Goal: Use online tool/utility: Utilize a website feature to perform a specific function

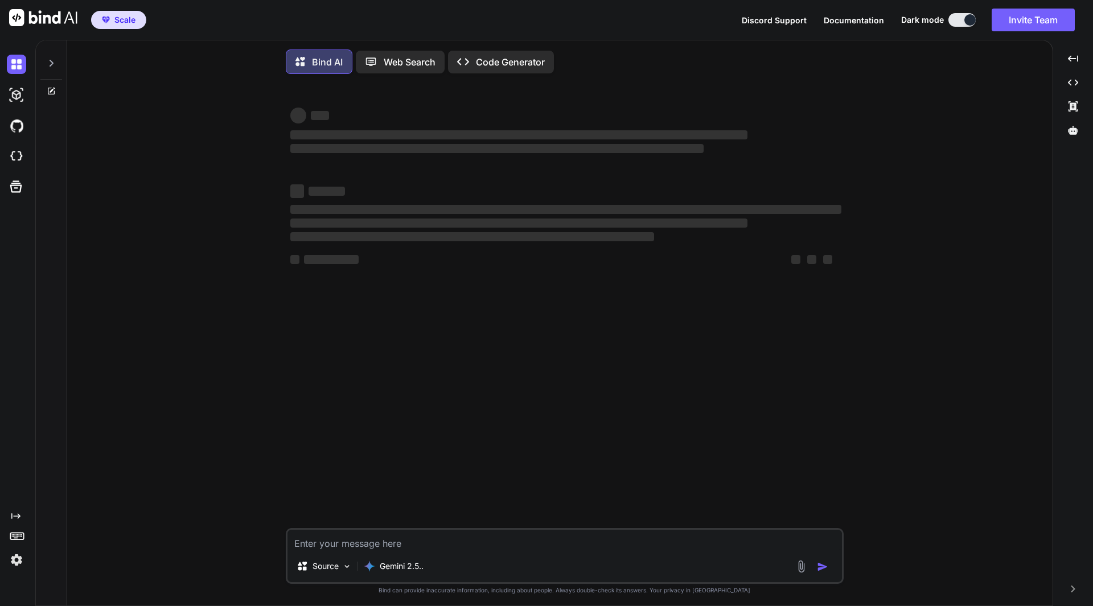
type textarea "x"
click at [370, 547] on textarea at bounding box center [564, 540] width 554 height 20
type textarea "P"
type textarea "x"
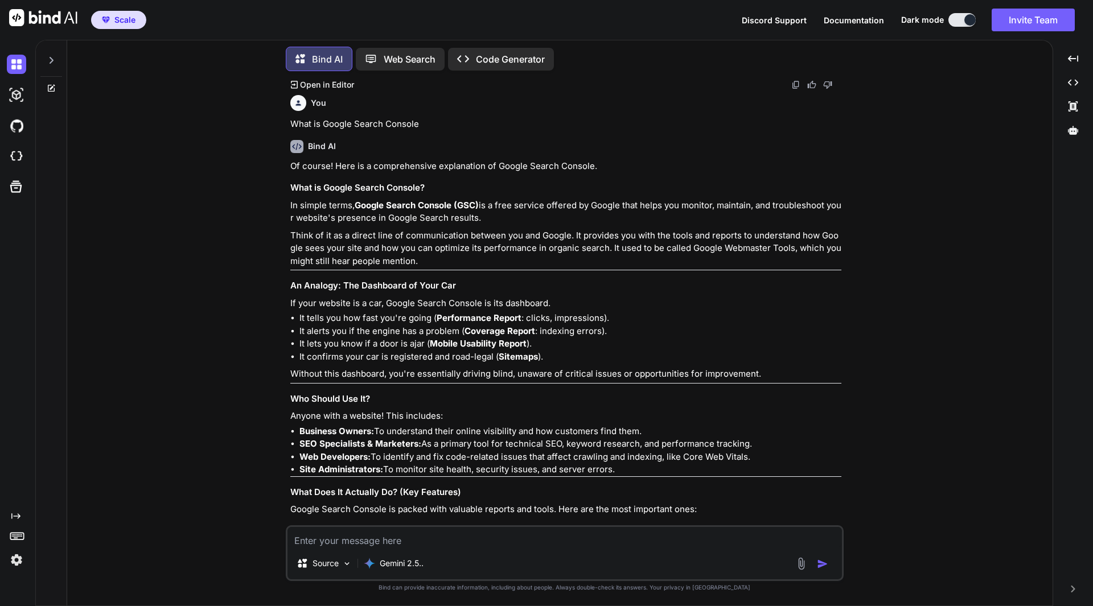
scroll to position [1255, 0]
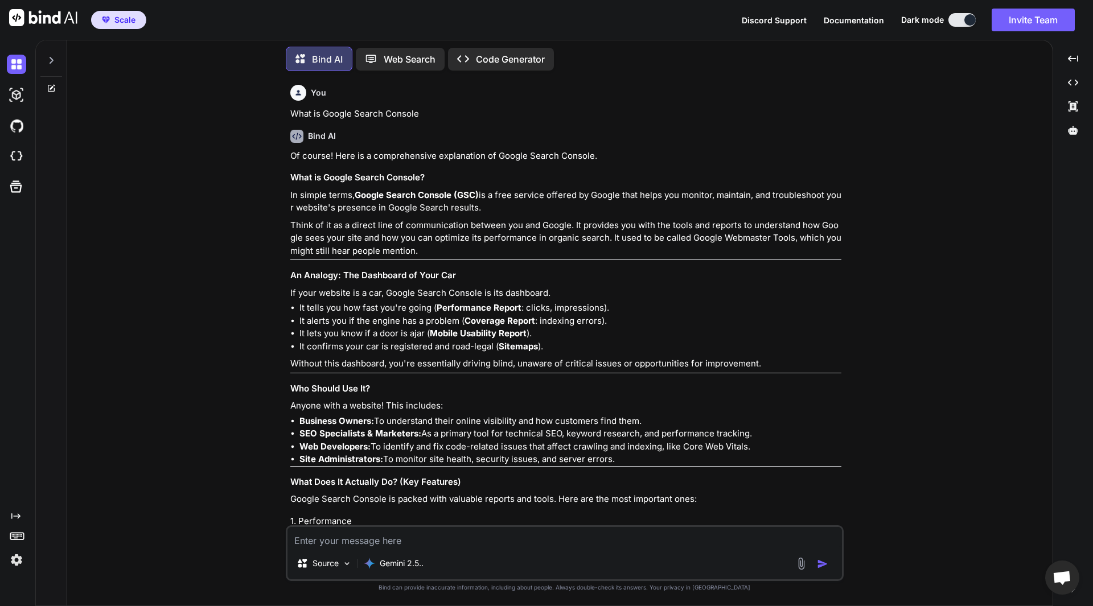
click at [50, 59] on icon at bounding box center [51, 60] width 9 height 9
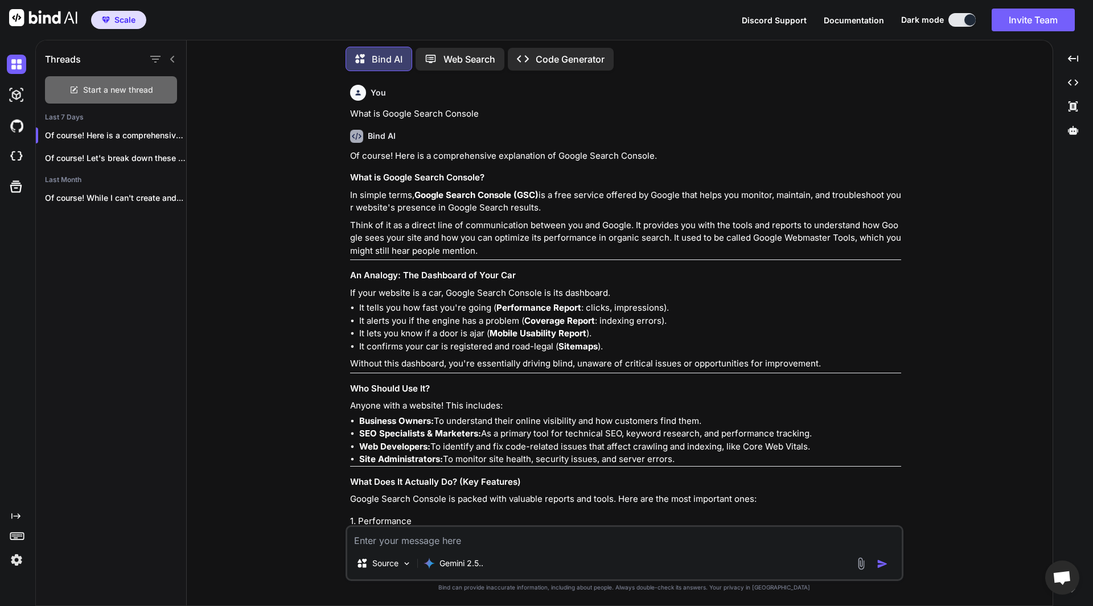
click at [138, 85] on span "Start a new thread" at bounding box center [118, 89] width 70 height 11
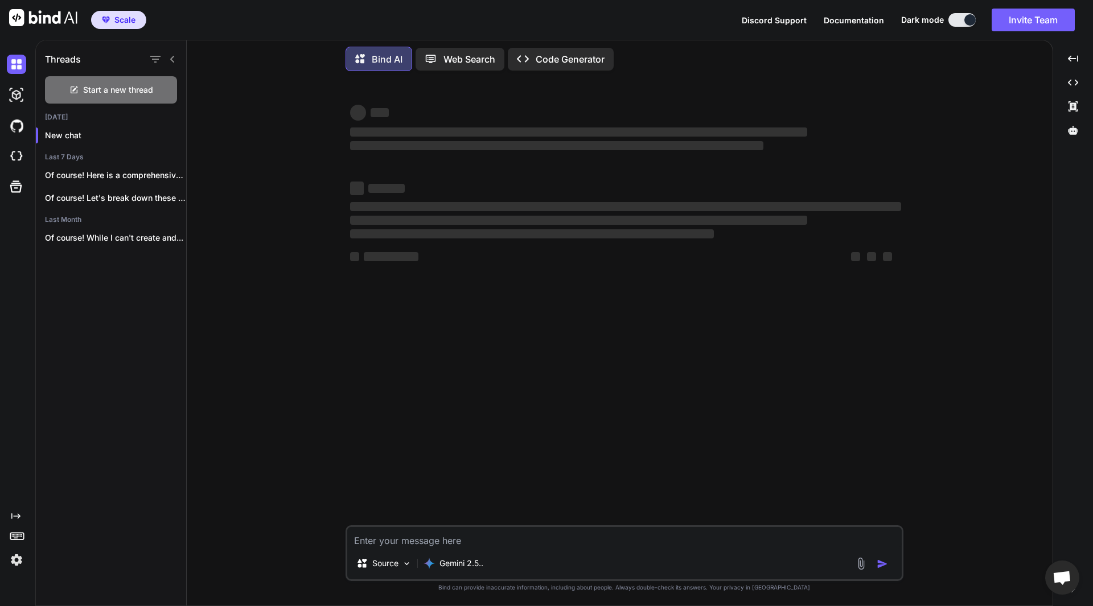
click at [575, 57] on p "Code Generator" at bounding box center [569, 59] width 69 height 14
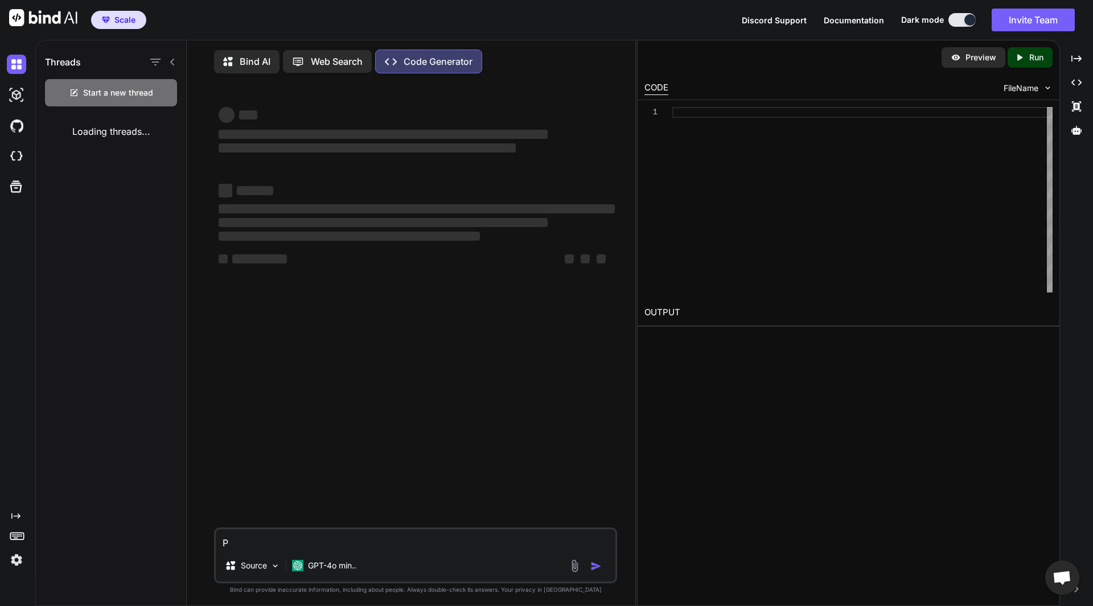
type textarea "x"
type textarea "G"
type textarea "x"
type textarea "Ge"
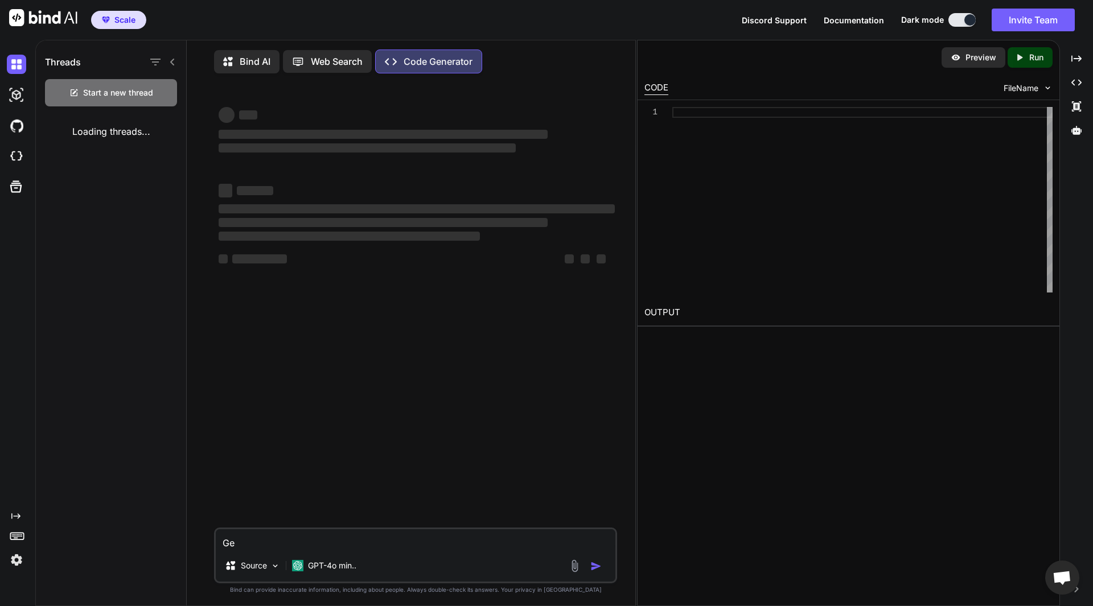
type textarea "x"
type textarea "Gen"
type textarea "x"
type textarea "Gene"
type textarea "x"
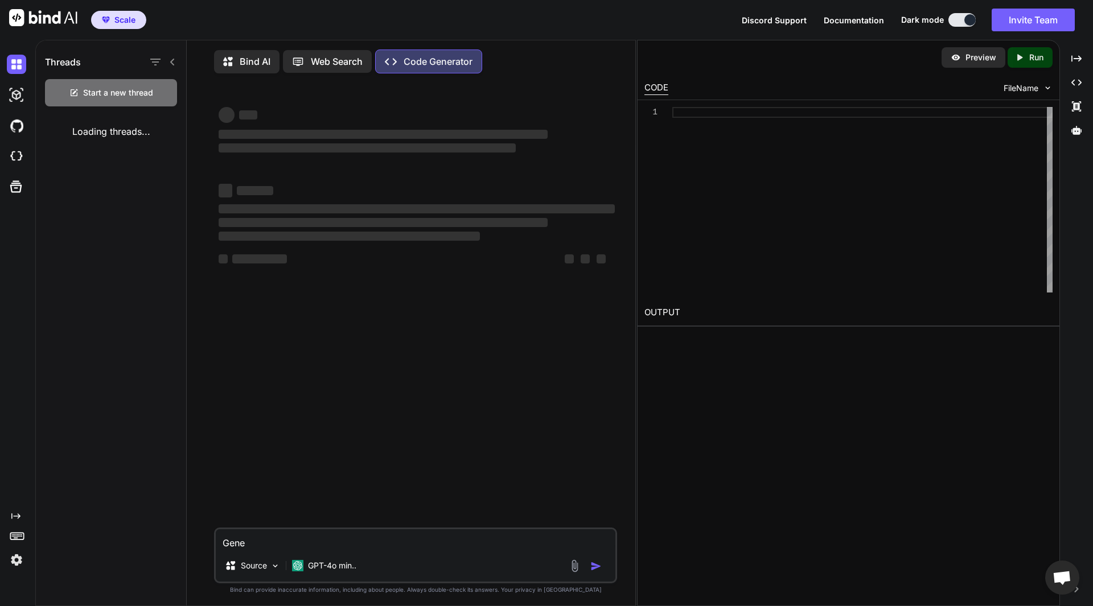
type textarea "Gener"
type textarea "x"
type textarea "Genera"
type textarea "x"
type textarea "Generat"
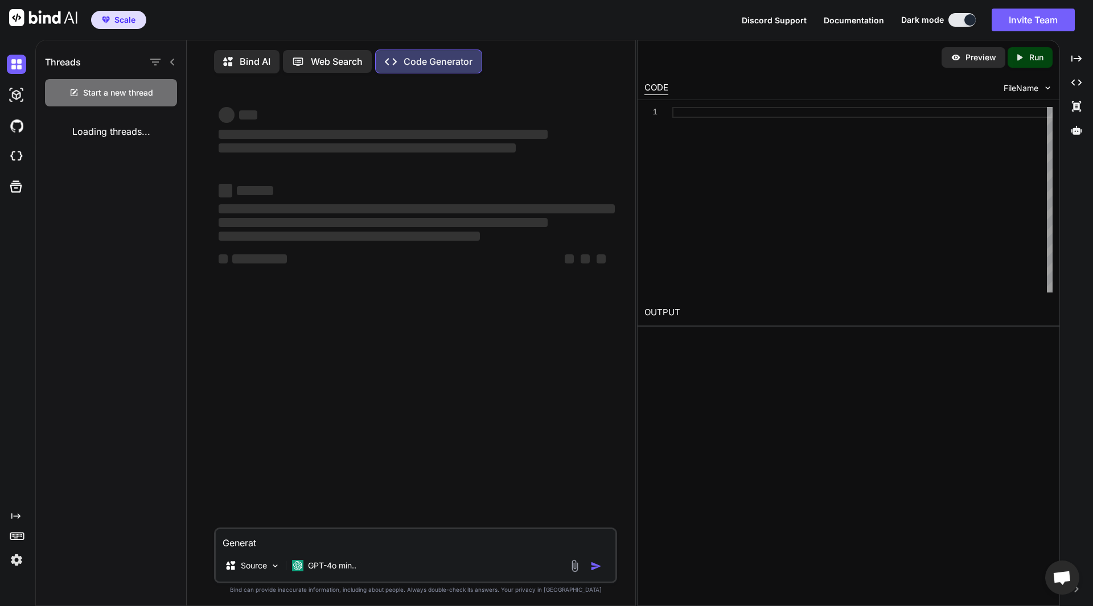
type textarea "x"
type textarea "Generate"
type textarea "x"
type textarea "Generate"
type textarea "x"
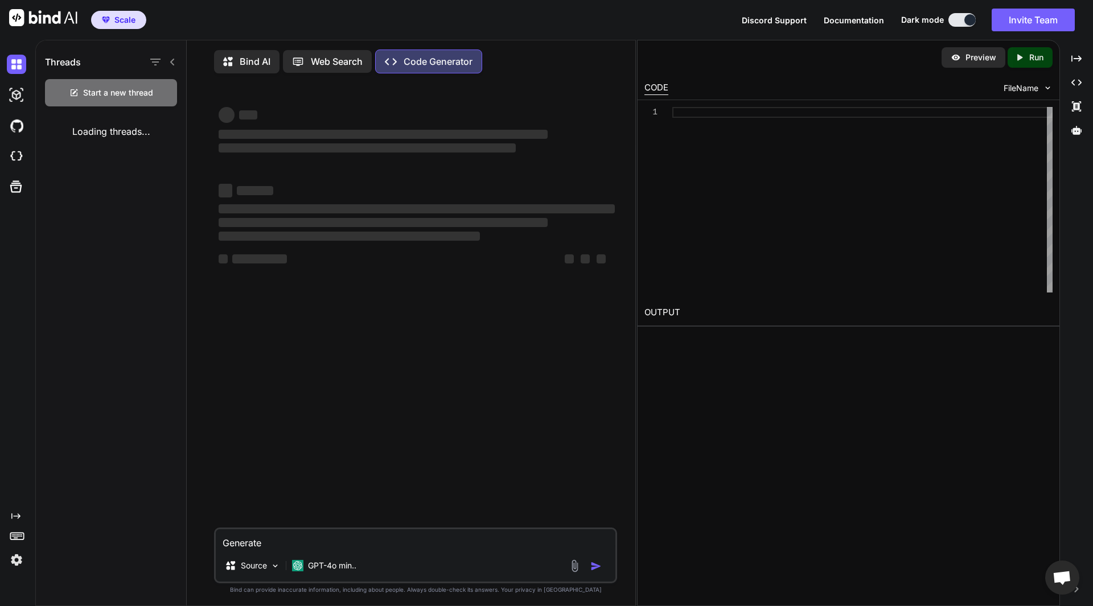
type textarea "Generate a"
type textarea "x"
type textarea "Generate a"
type textarea "x"
type textarea "Generate a e"
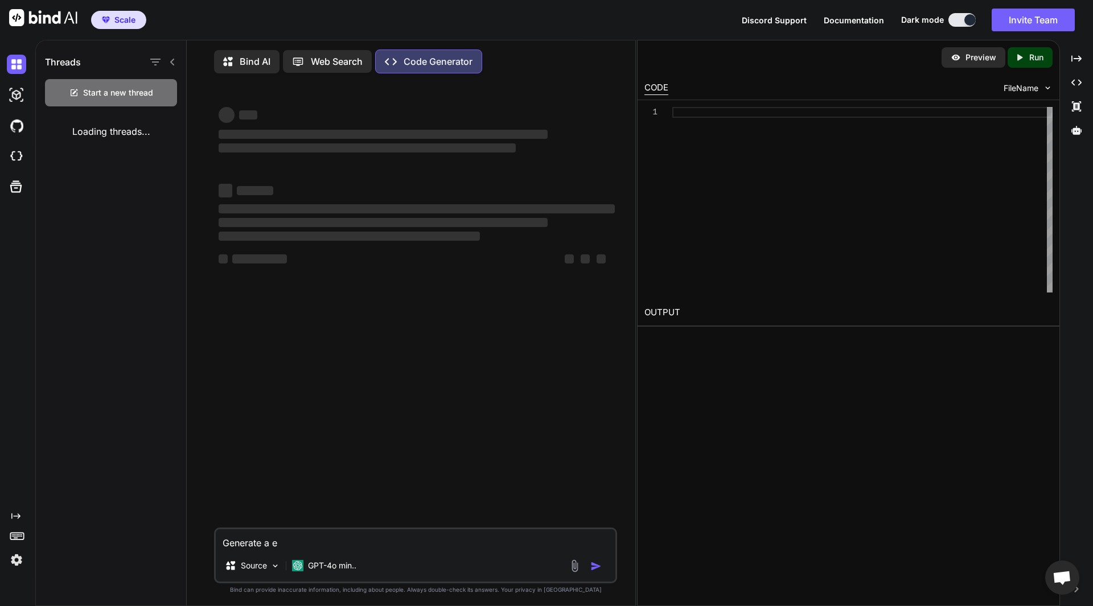
type textarea "x"
type textarea "Generate a ex"
type textarea "x"
type textarea "Generate a e"
type textarea "x"
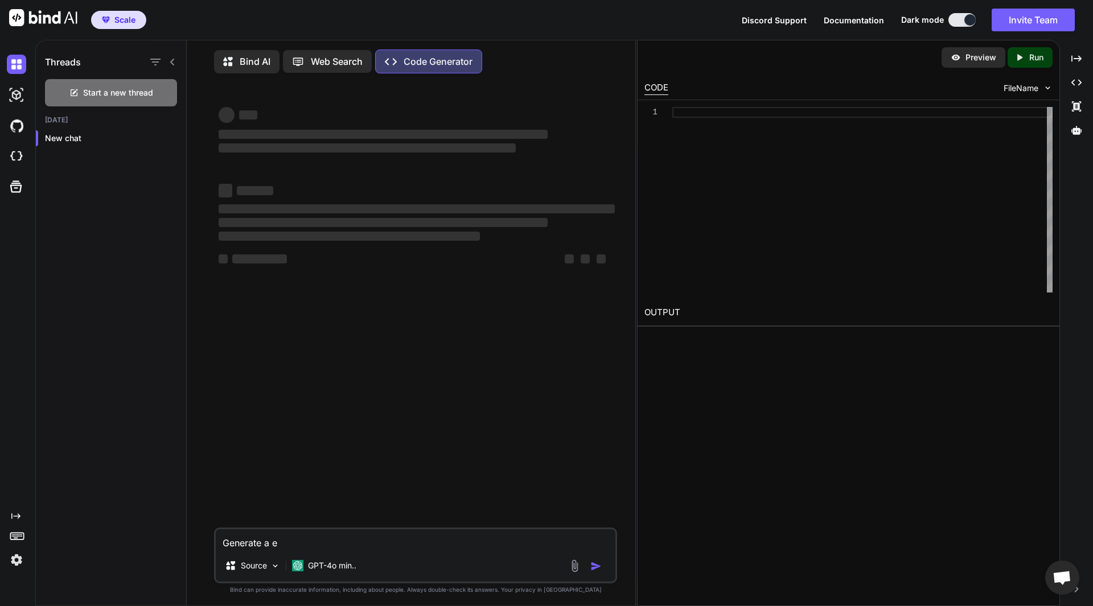
type textarea "Generate a"
type textarea "x"
type textarea "Generate a f"
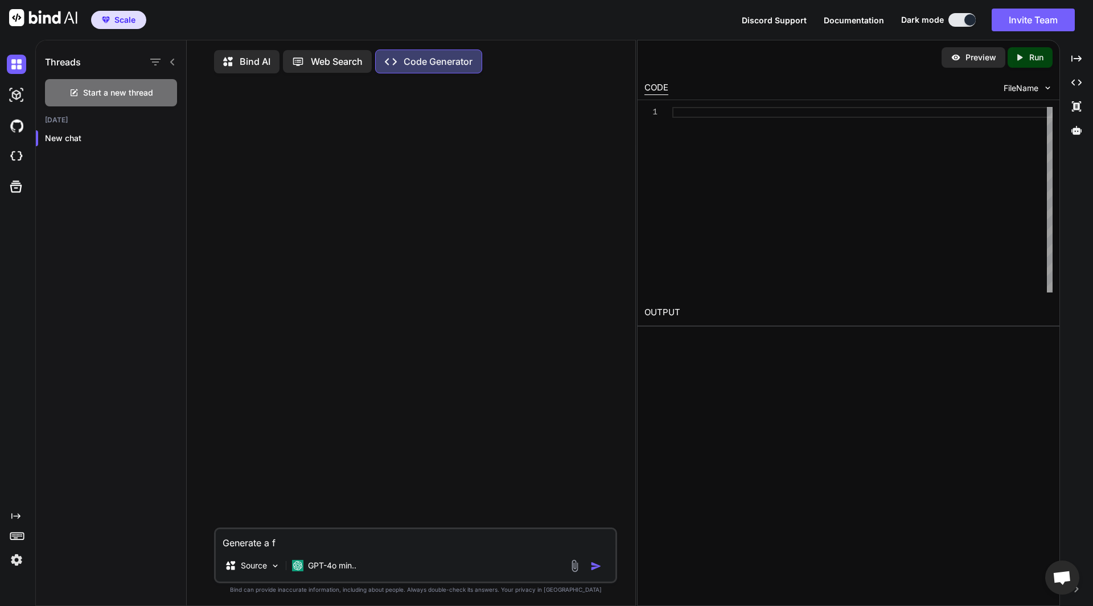
type textarea "x"
type textarea "Generate a fi"
type textarea "x"
type textarea "Generate a fir"
type textarea "x"
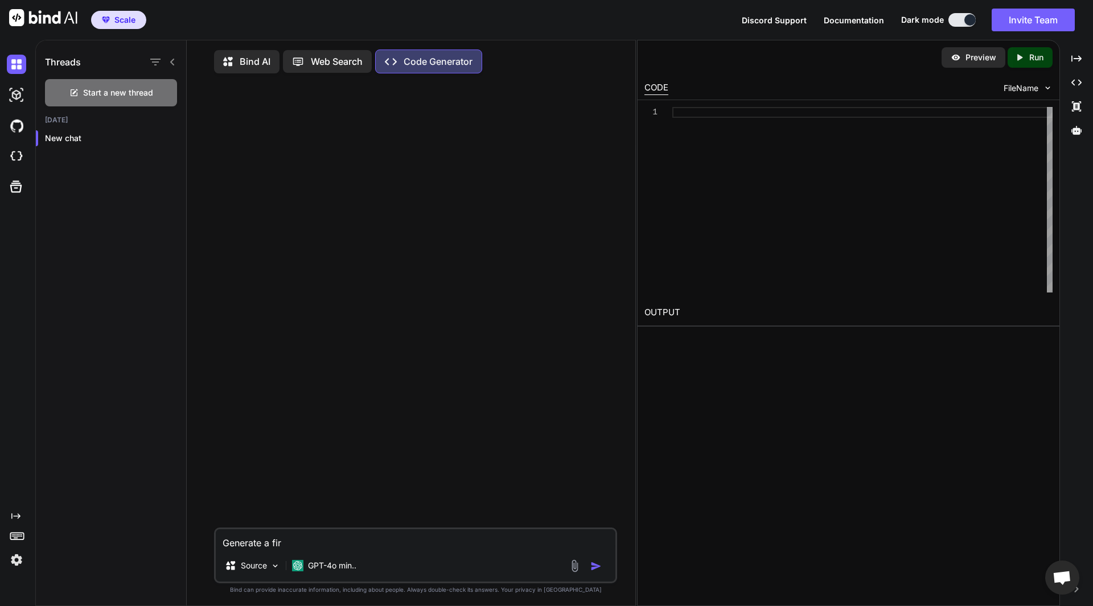
type textarea "Generate a fire"
type textarea "x"
type textarea "Generate a firef"
type textarea "x"
type textarea "Generate a firefo"
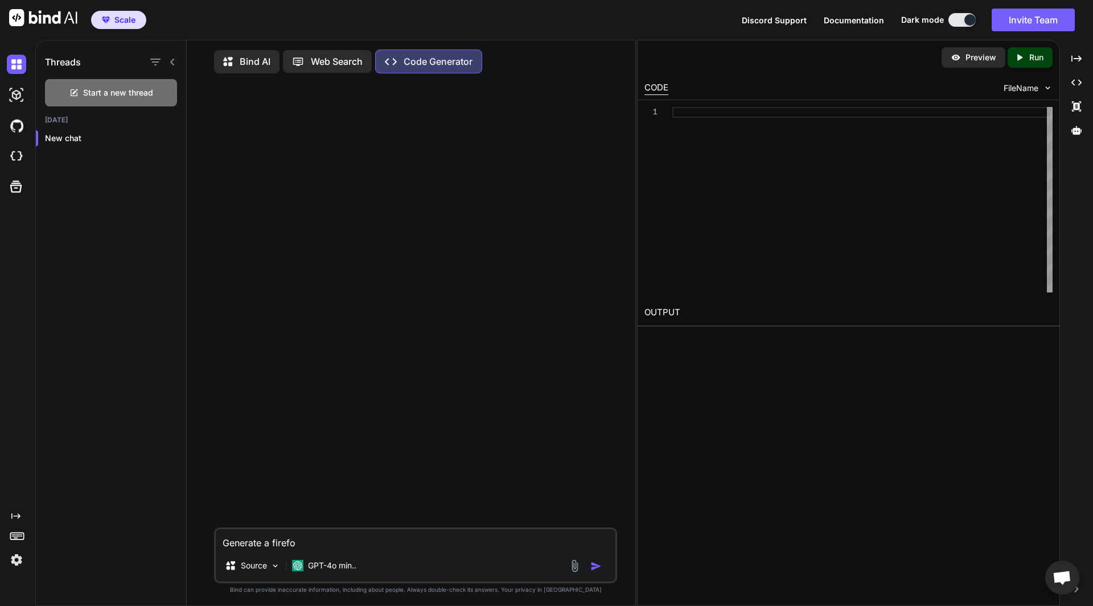
type textarea "x"
type textarea "Generate a firefox"
type textarea "x"
type textarea "Generate a firefox"
type textarea "x"
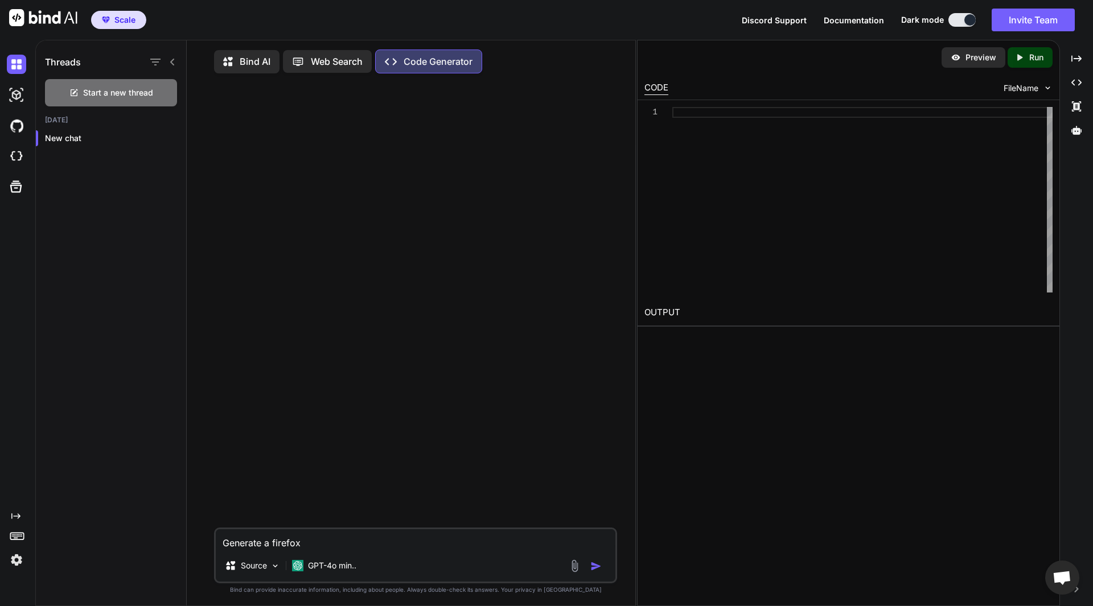
type textarea "Generate a firefox e"
type textarea "x"
type textarea "Generate a firefox ex"
type textarea "x"
type textarea "Generate a firefox ext"
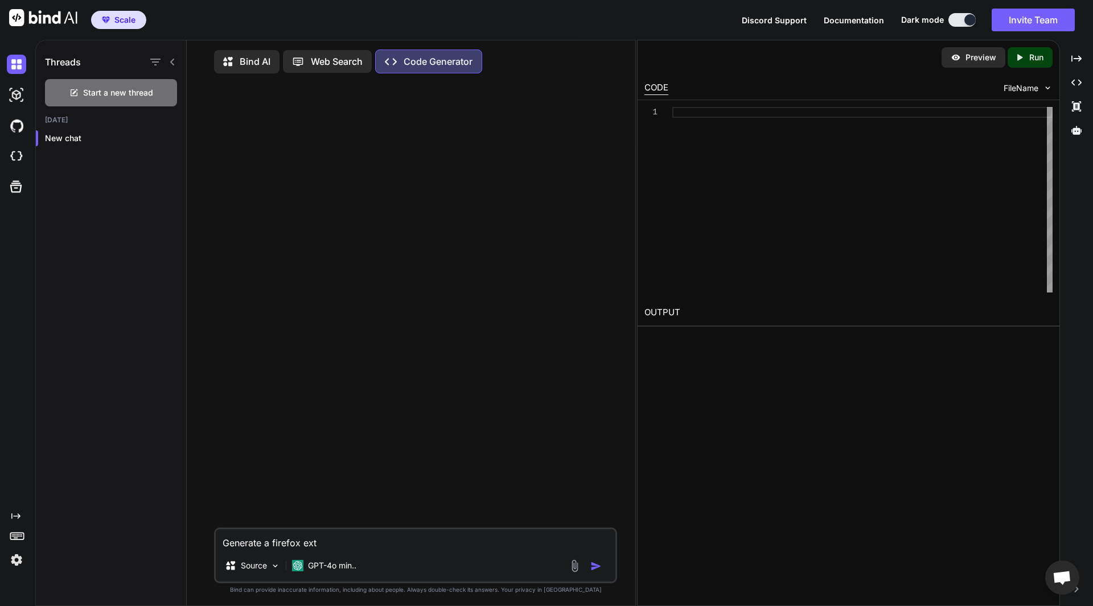
type textarea "x"
type textarea "Generate a firefox exte"
type textarea "x"
type textarea "Generate a firefox exten"
type textarea "x"
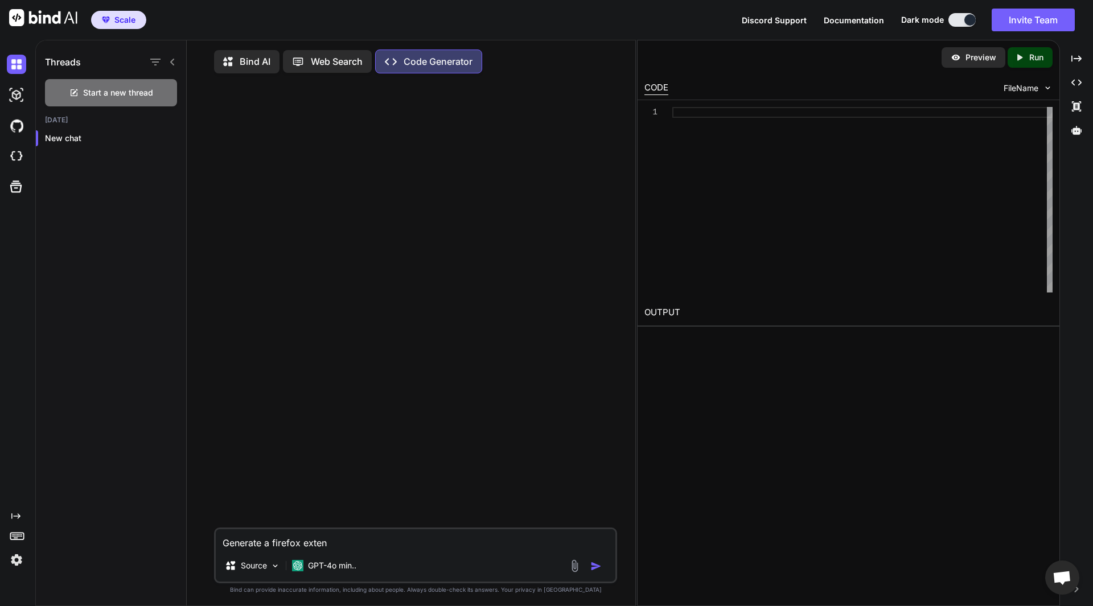
type textarea "Generate a firefox extens"
type textarea "x"
type textarea "Generate a firefox extensi"
type textarea "x"
type textarea "Generate a firefox extensio"
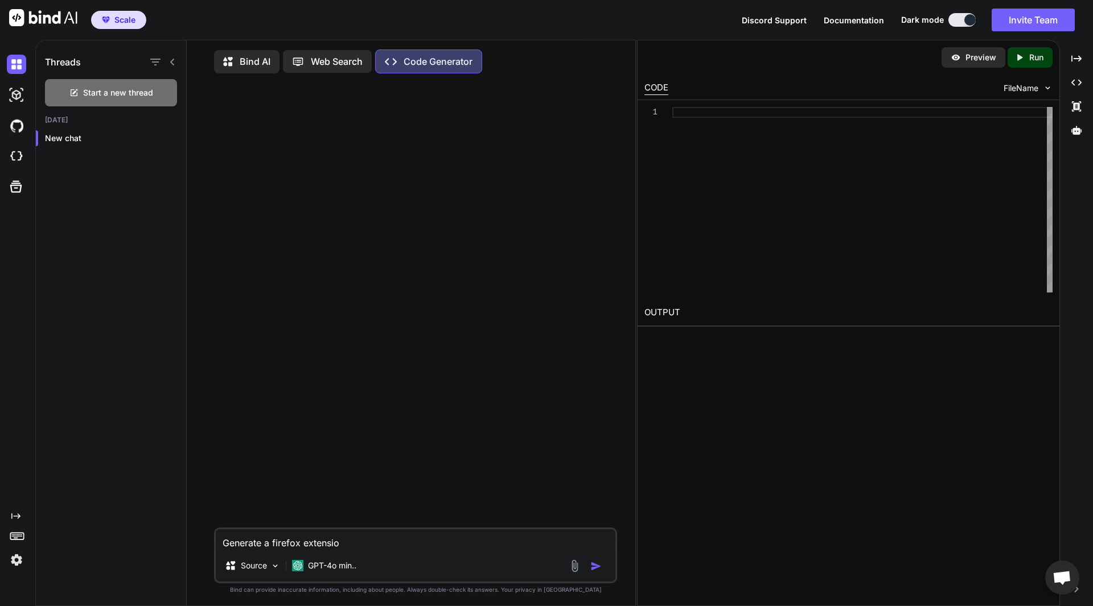
type textarea "x"
type textarea "Generate a firefox extension"
type textarea "x"
type textarea "Generate a firefox extension"
type textarea "x"
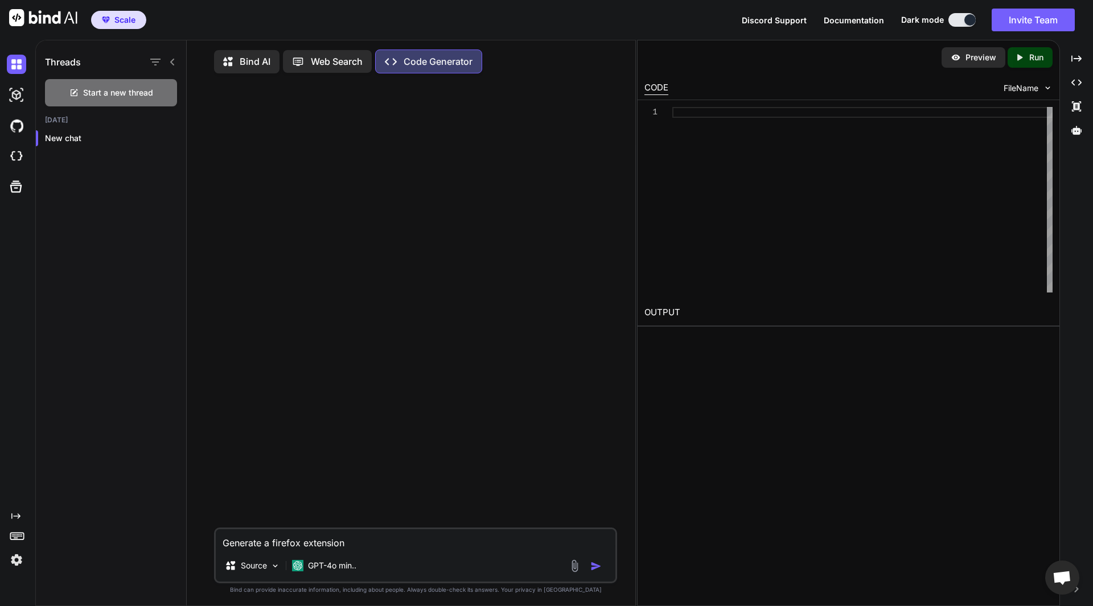
type textarea "Generate a firefox extension t"
type textarea "x"
type textarea "Generate a firefox extension to"
type textarea "x"
type textarea "Generate a firefox extension to"
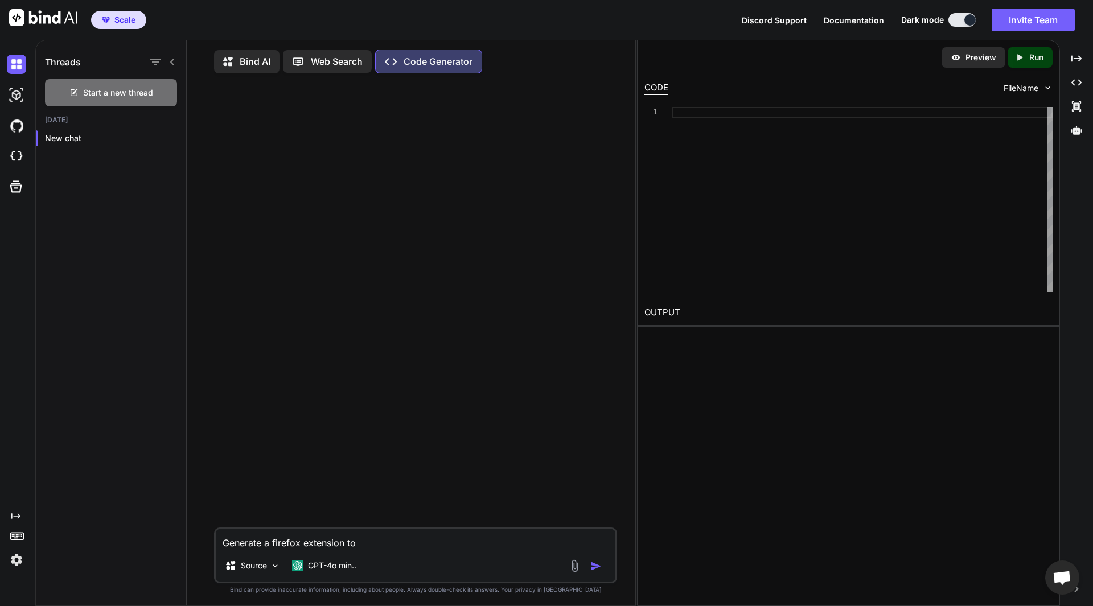
type textarea "x"
type textarea "Generate a firefox extension to f"
type textarea "x"
type textarea "Generate a firefox extension to fi"
type textarea "x"
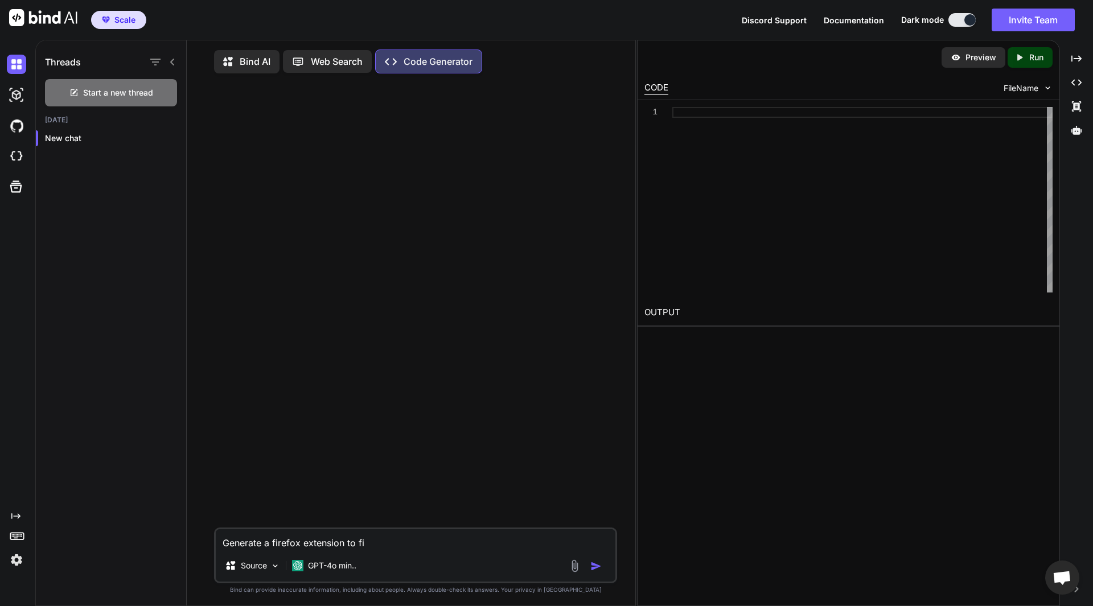
type textarea "Generate a firefox extension to fin"
type textarea "x"
type textarea "Generate a firefox extension to find"
type textarea "x"
type textarea "Generate a firefox extension to find"
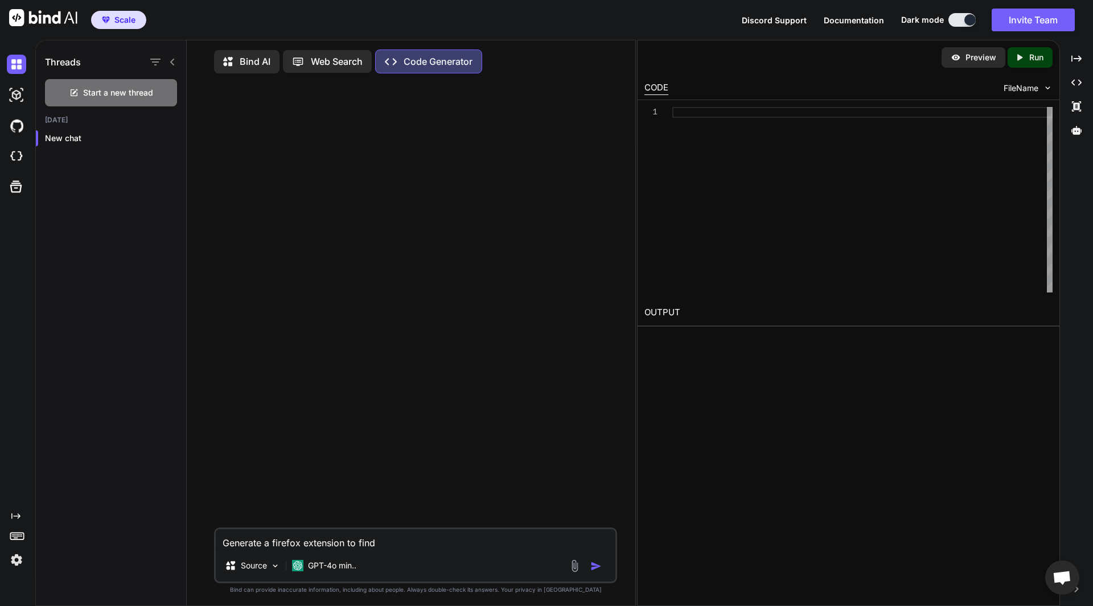
type textarea "x"
type textarea "Generate a firefox extension to find b"
type textarea "x"
type textarea "Generate a firefox extension to find br"
type textarea "x"
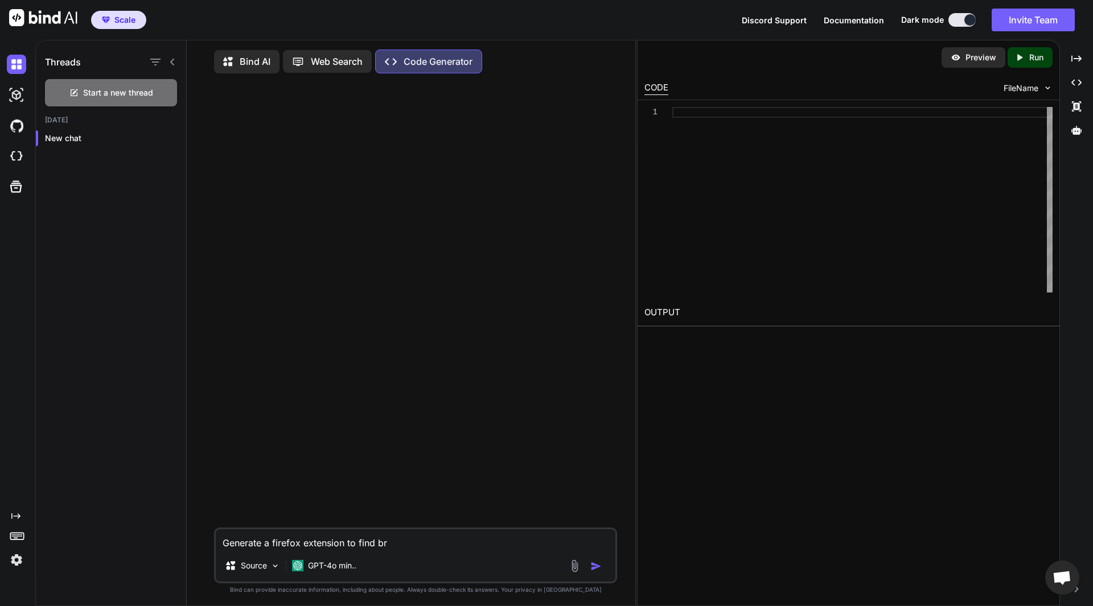
type textarea "Generate a firefox extension to find bro"
type textarea "x"
type textarea "Generate a firefox extension to find brok"
type textarea "x"
type textarea "Generate a firefox extension to find broke"
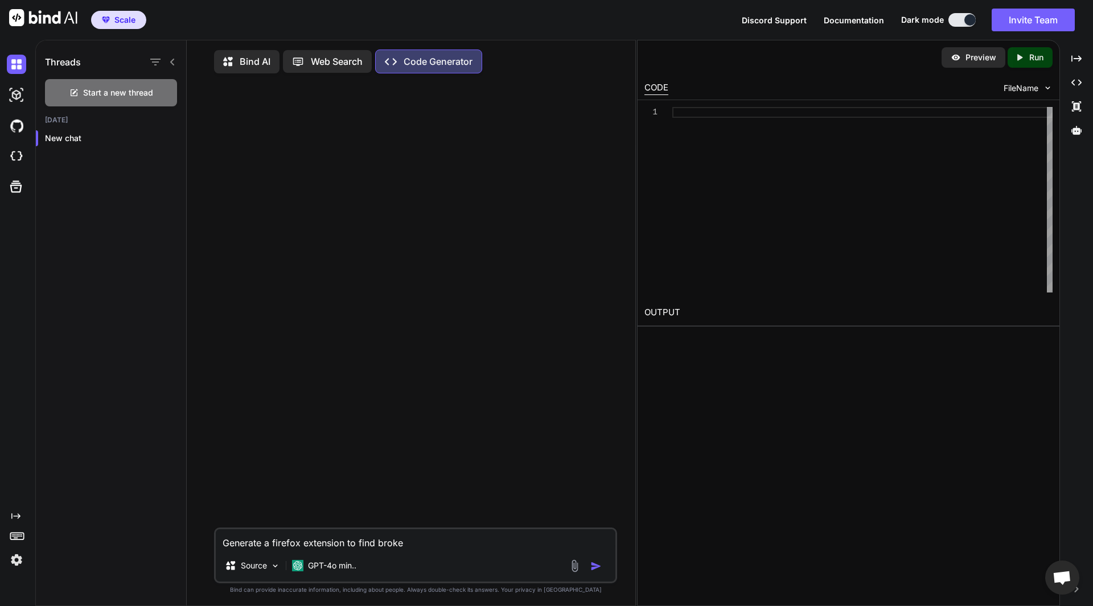
type textarea "x"
type textarea "Generate a firefox extension to find brokem"
type textarea "x"
type textarea "Generate a firefox extension to find brokem"
type textarea "x"
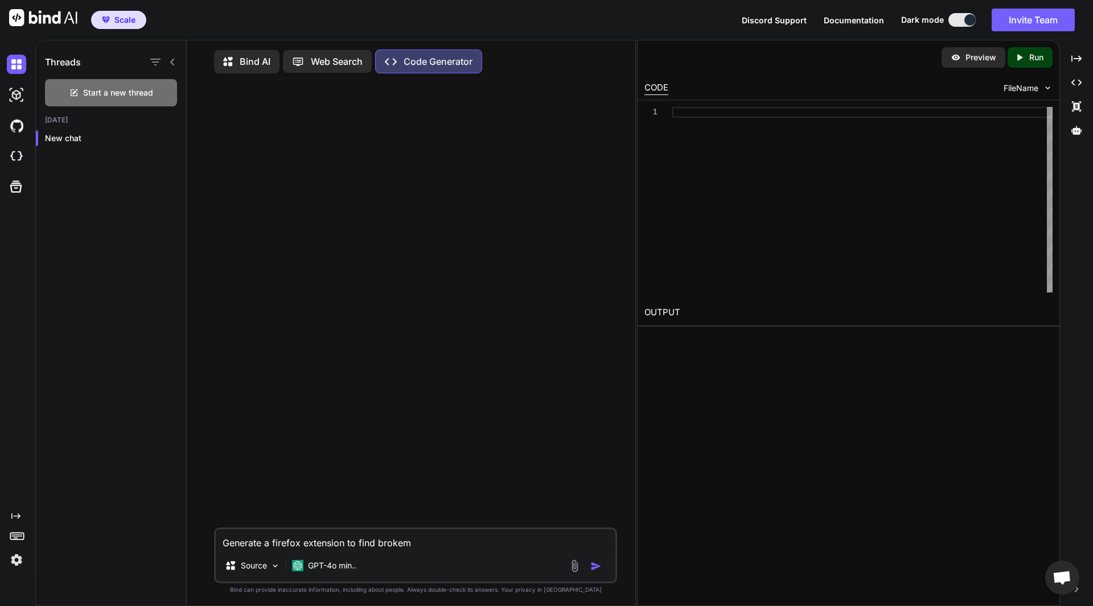
type textarea "Generate a firefox extension to find brokem"
type textarea "x"
type textarea "Generate a firefox extension to find broke"
type textarea "x"
type textarea "Generate a firefox extension to find broken"
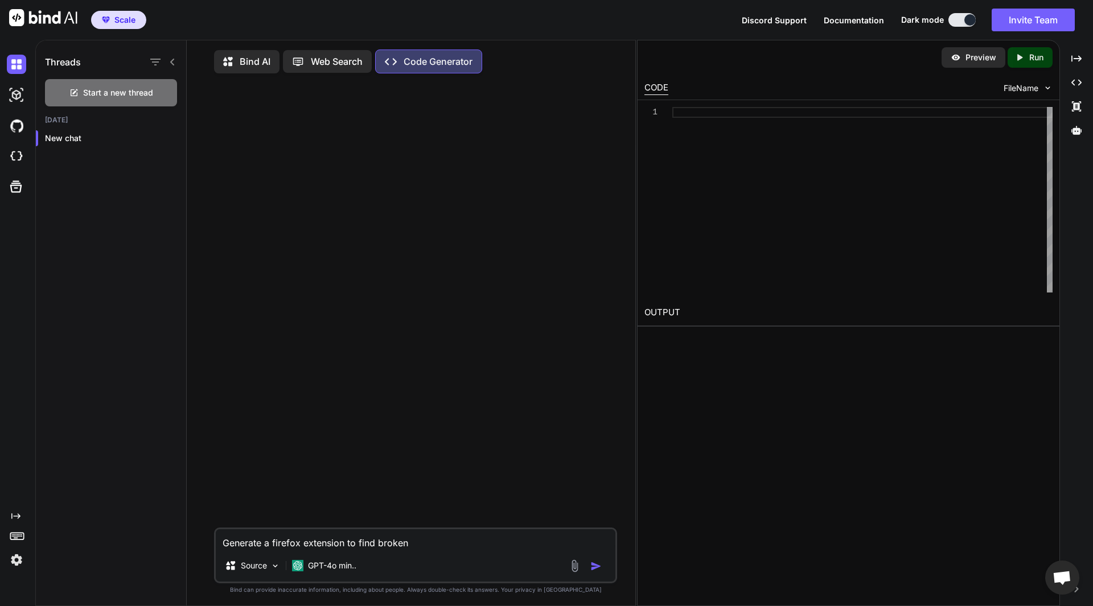
type textarea "x"
type textarea "Generate a firefox extension to find broken"
type textarea "x"
type textarea "Generate a firefox extension to find broken lo"
type textarea "x"
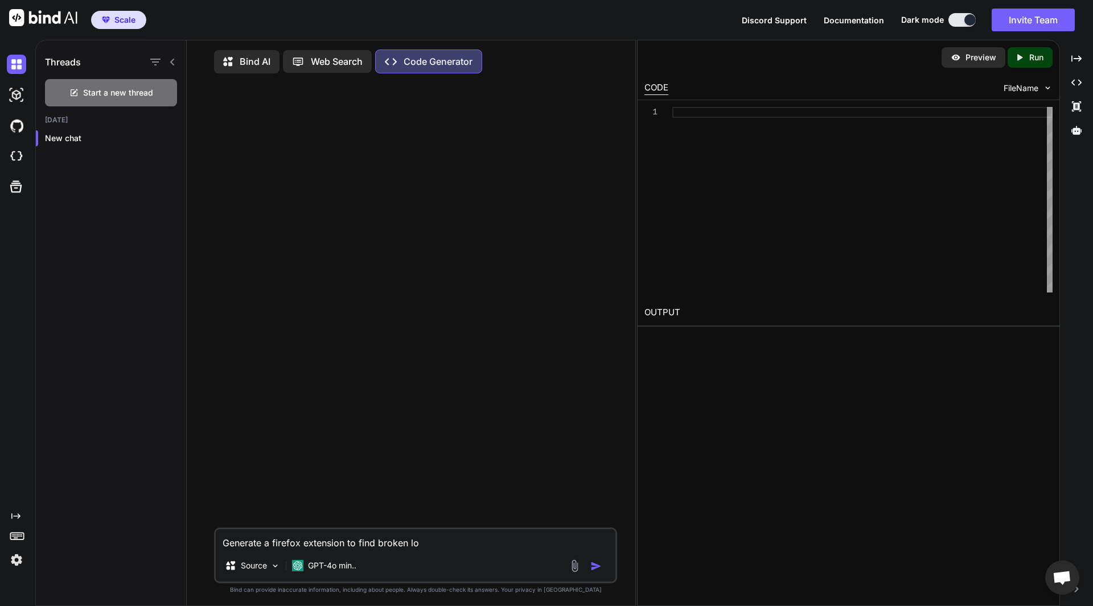
type textarea "Generate a firefox extension to find broken loi"
type textarea "x"
type textarea "Generate a firefox extension to find broken loin"
type textarea "x"
type textarea "Generate a firefox extension to find broken loi"
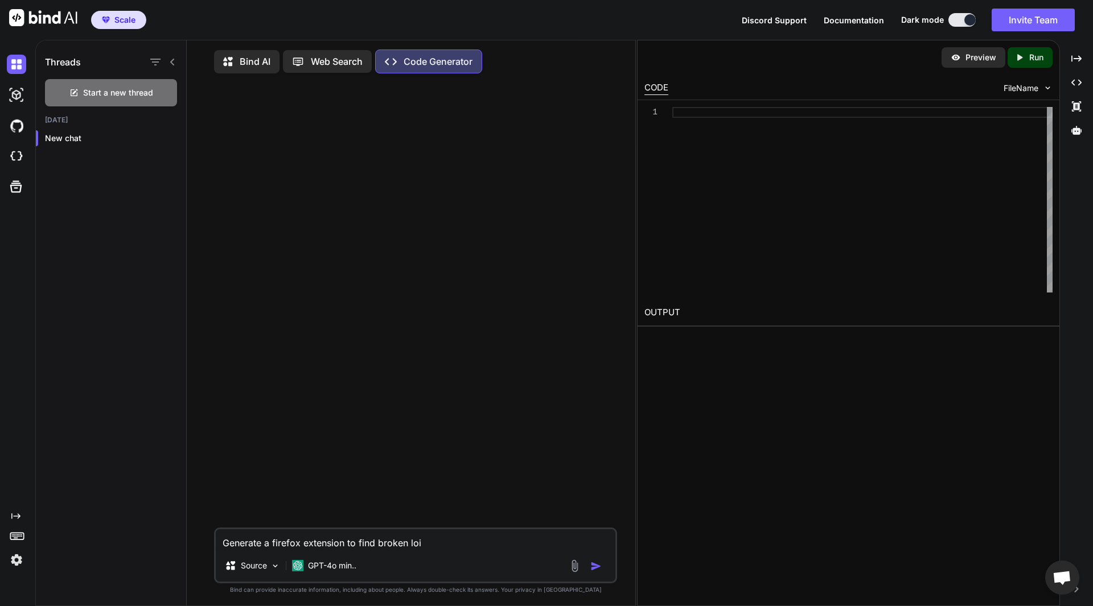
type textarea "x"
type textarea "Generate a firefox extension to find broken lo"
type textarea "x"
type textarea "Generate a firefox extension to find broken loi"
type textarea "x"
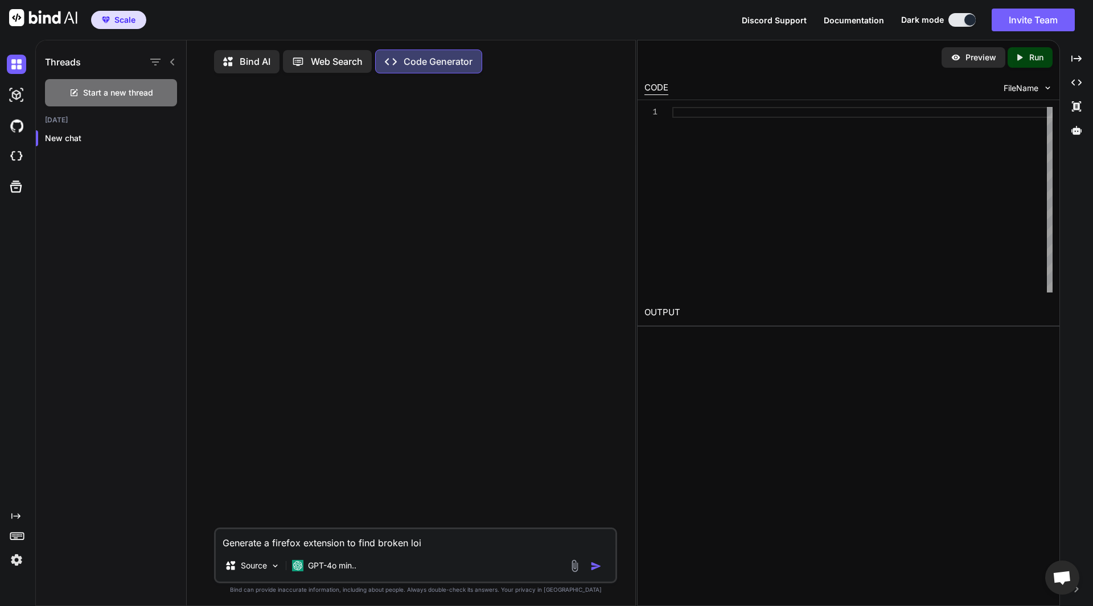
type textarea "Generate a firefox extension to find broken loin"
type textarea "x"
type textarea "Generate a firefox extension to find broken loink"
type textarea "x"
type textarea "Generate a firefox extension to find broken loin"
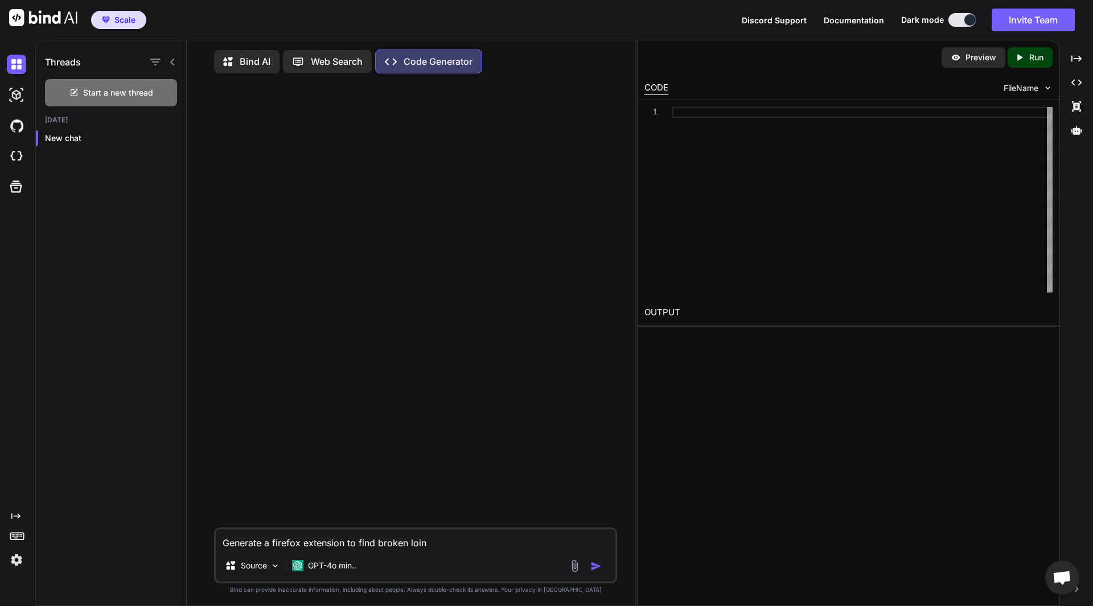
type textarea "x"
type textarea "Generate a firefox extension to find broken loi"
type textarea "x"
type textarea "Generate a firefox extension to find broken lo"
type textarea "x"
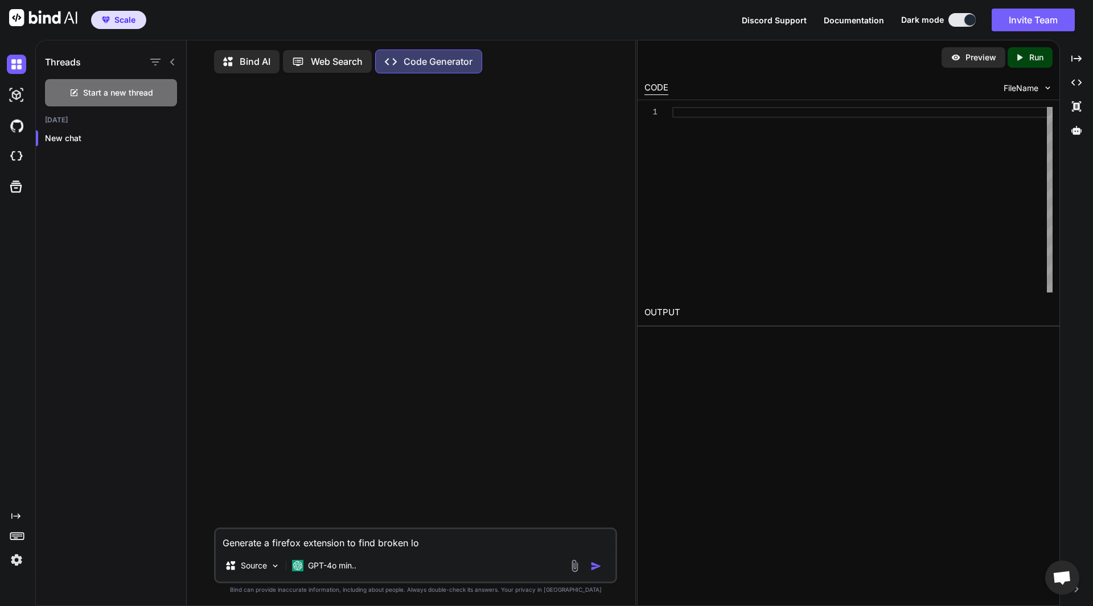
type textarea "Generate a firefox extension to find broken l"
type textarea "x"
type textarea "Generate a firefox extension to find broken li"
type textarea "x"
type textarea "Generate a firefox extension to find broken lin"
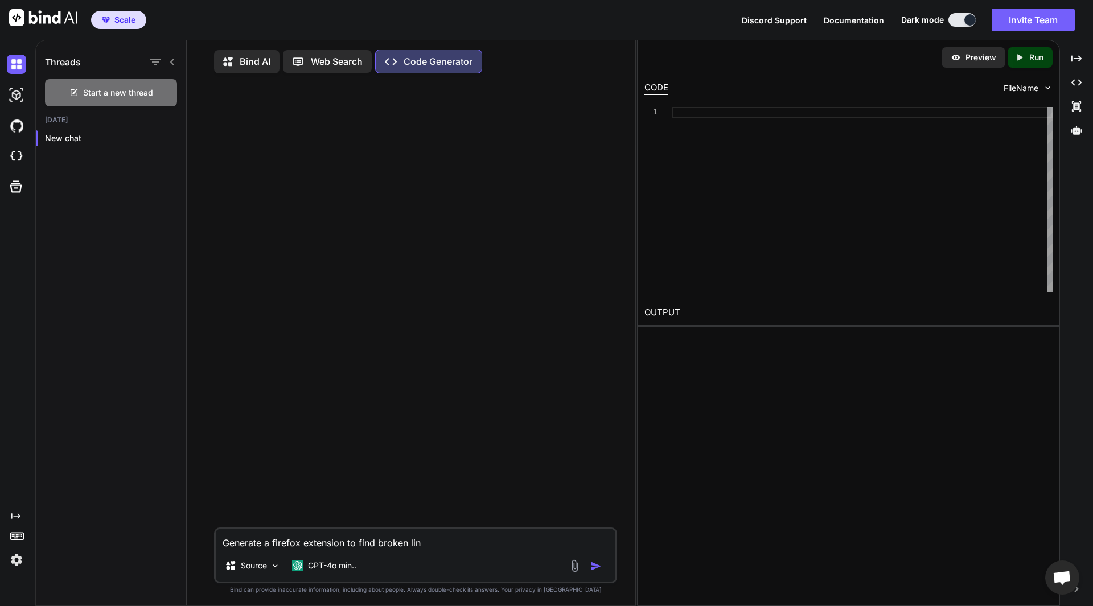
type textarea "x"
type textarea "Generate a firefox extension to find broken link"
type textarea "x"
type textarea "Generate a firefox extension to find broken links"
type textarea "x"
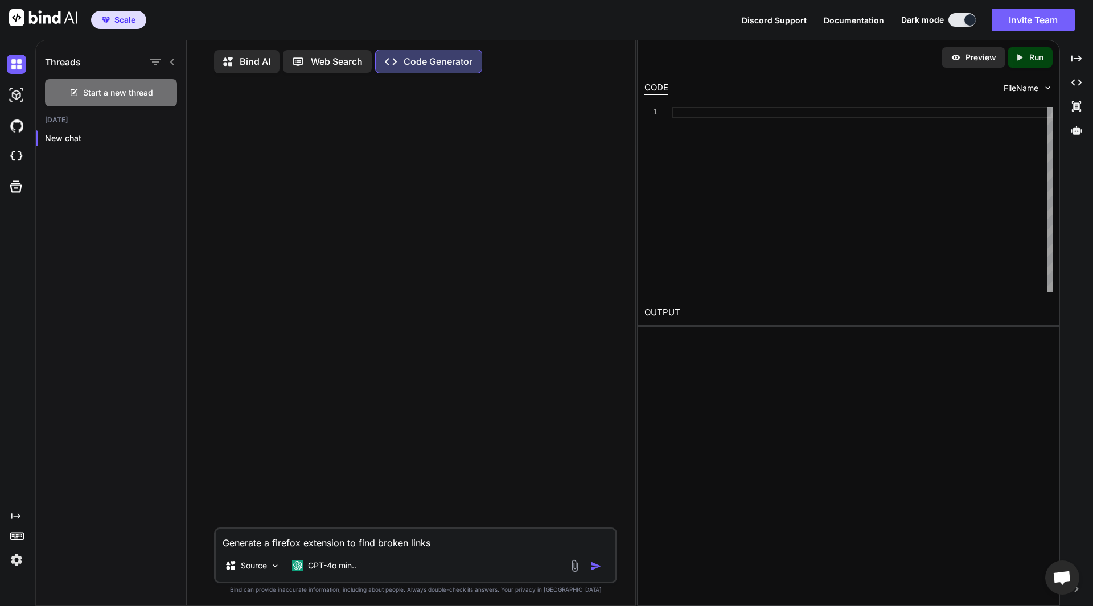
type textarea "Generate a firefox extension to find broken links"
type textarea "x"
type textarea "Generate a firefox extension to find broken links o"
type textarea "x"
type textarea "Generate a firefox extension to find broken links on"
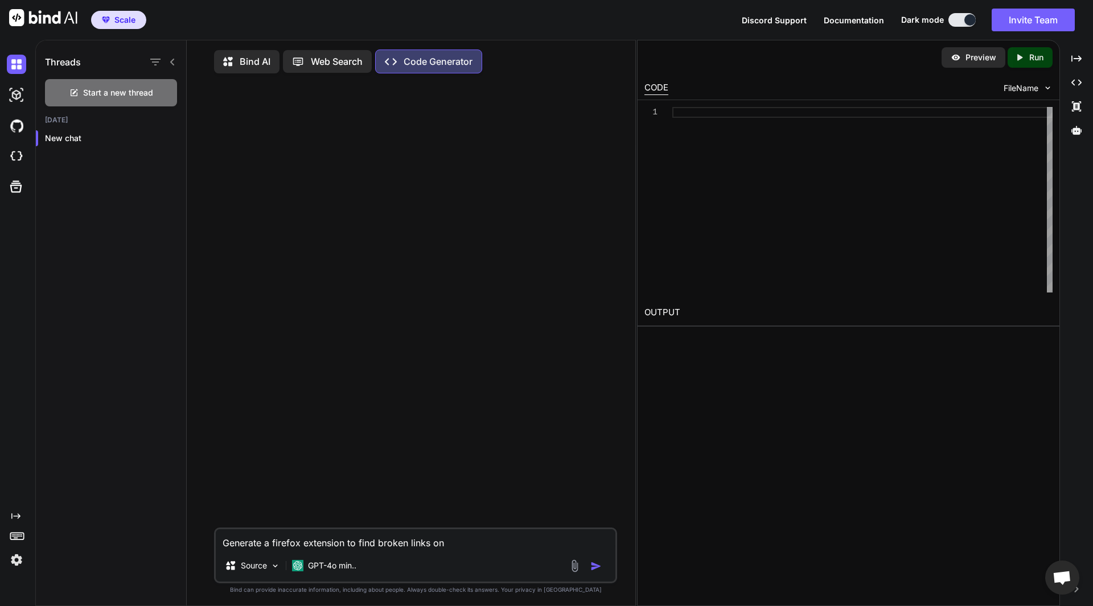
type textarea "x"
type textarea "Generate a firefox extension to find broken links on"
type textarea "x"
type textarea "Generate a firefox extension to find broken links on w"
type textarea "x"
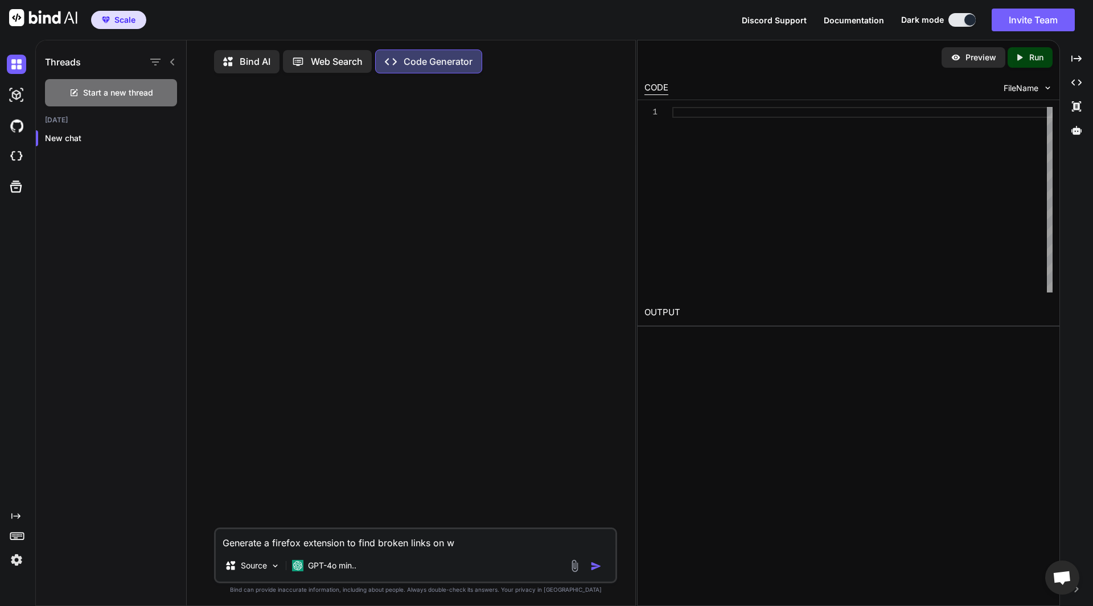
type textarea "Generate a firefox extension to find broken links on we"
type textarea "x"
type textarea "Generate a firefox extension to find broken links on web"
type textarea "x"
type textarea "Generate a firefox extension to find broken links on web"
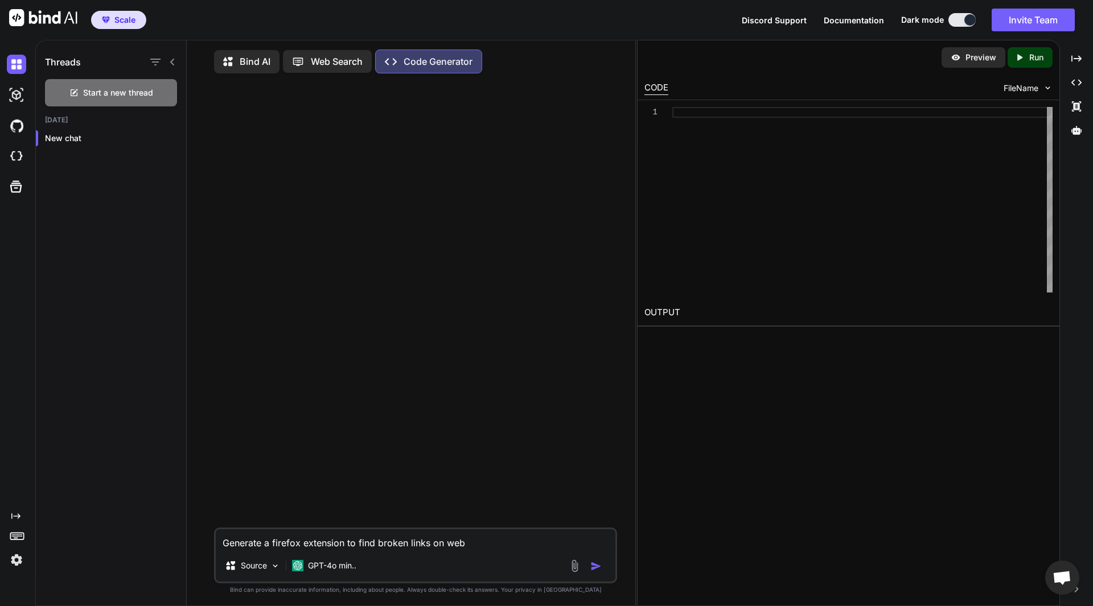
type textarea "x"
type textarea "Generate a firefox extension to find broken links on web p"
type textarea "x"
type textarea "Generate a firefox extension to find broken links on web pa"
type textarea "x"
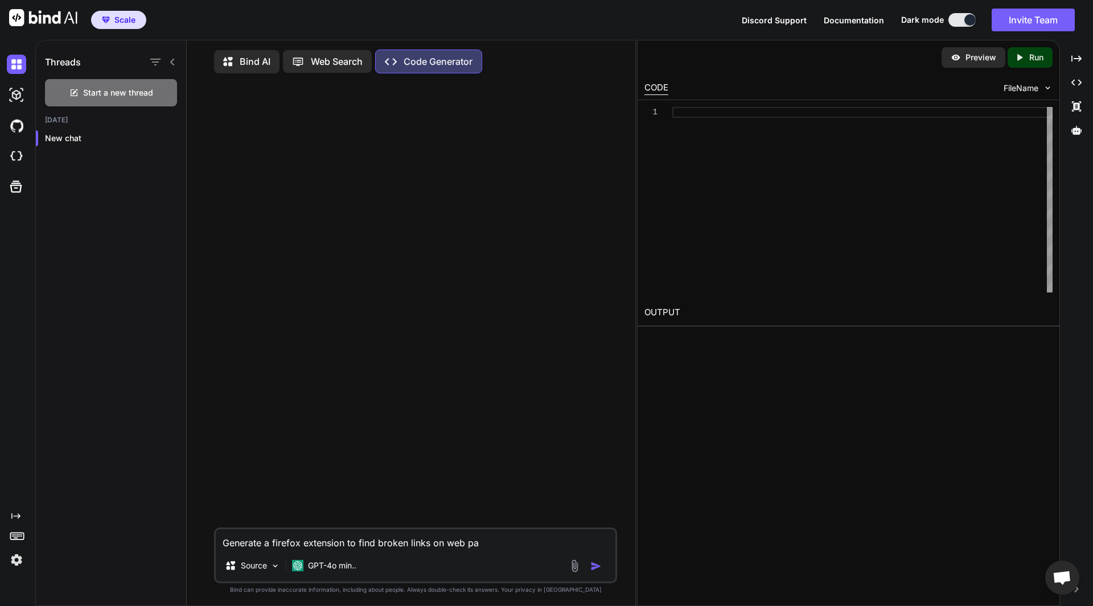
type textarea "Generate a firefox extension to find broken links on web pag"
type textarea "x"
type textarea "Generate a firefox extension to find broken links on web page"
type textarea "x"
click at [495, 544] on textarea "Generate a Firefox extension to find broken links on web page" at bounding box center [415, 539] width 399 height 20
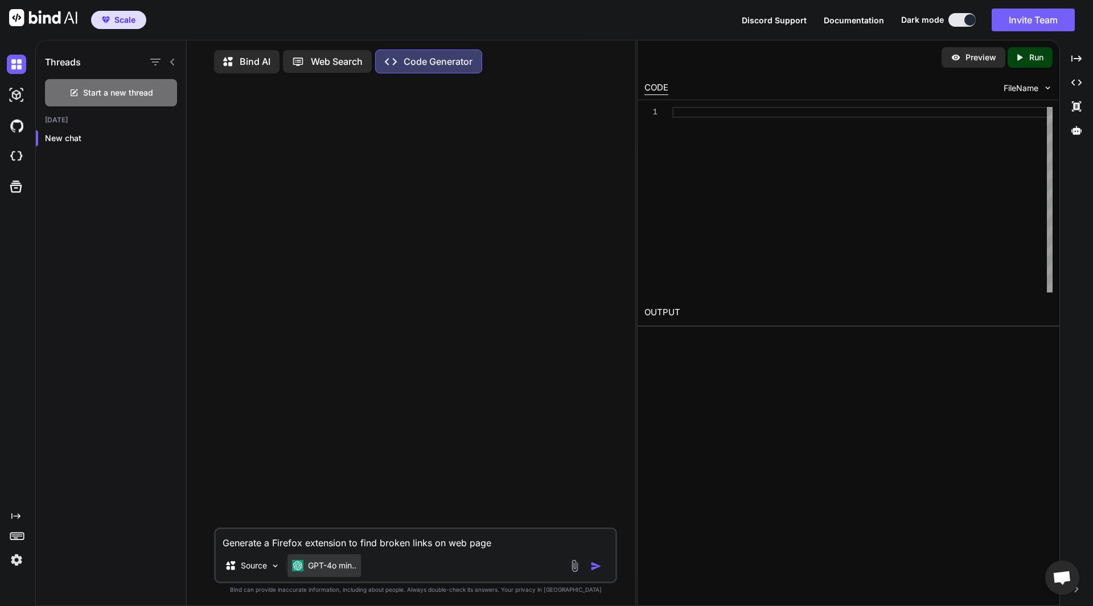
type textarea "Generate a Firefox extension to find broken links on web page"
click at [349, 571] on p "GPT-4o min.." at bounding box center [332, 565] width 48 height 11
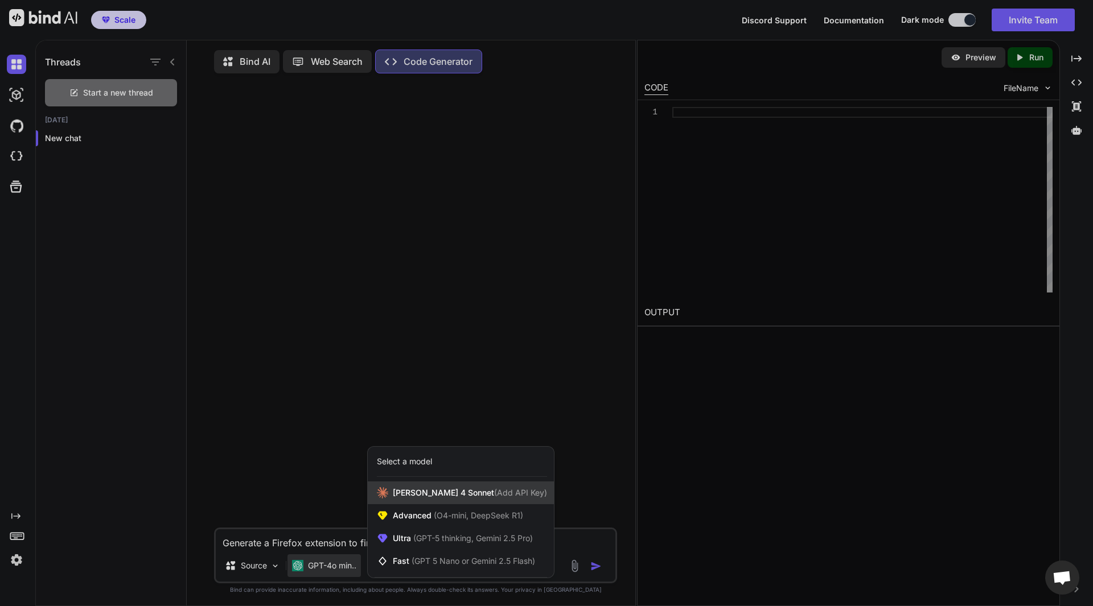
click at [440, 501] on div "[PERSON_NAME] 4 Sonnet (Add API Key)" at bounding box center [461, 492] width 186 height 23
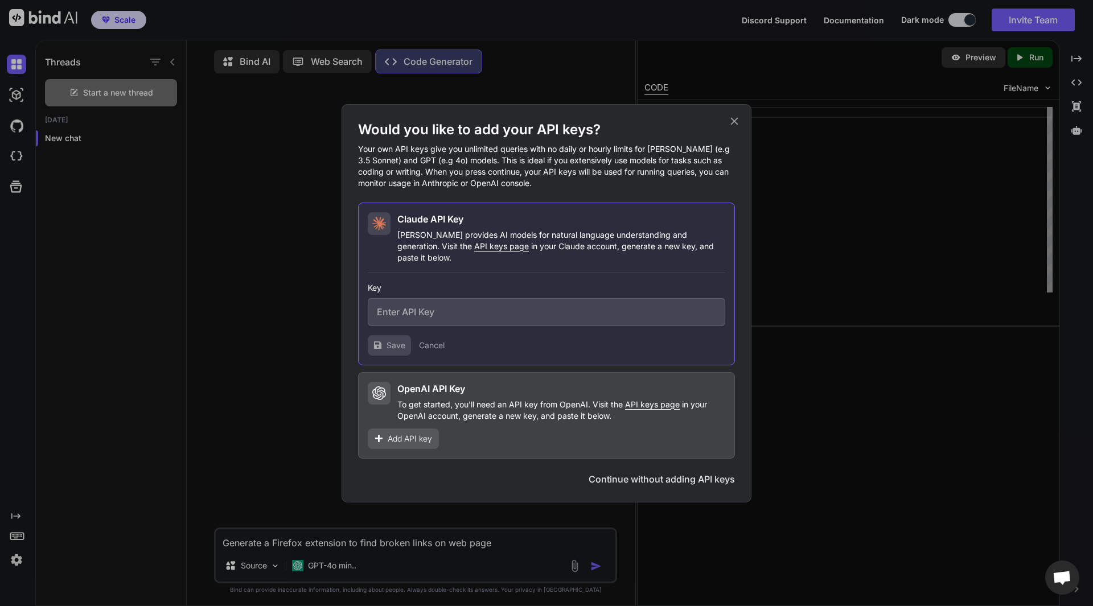
click at [739, 125] on icon at bounding box center [734, 121] width 13 height 13
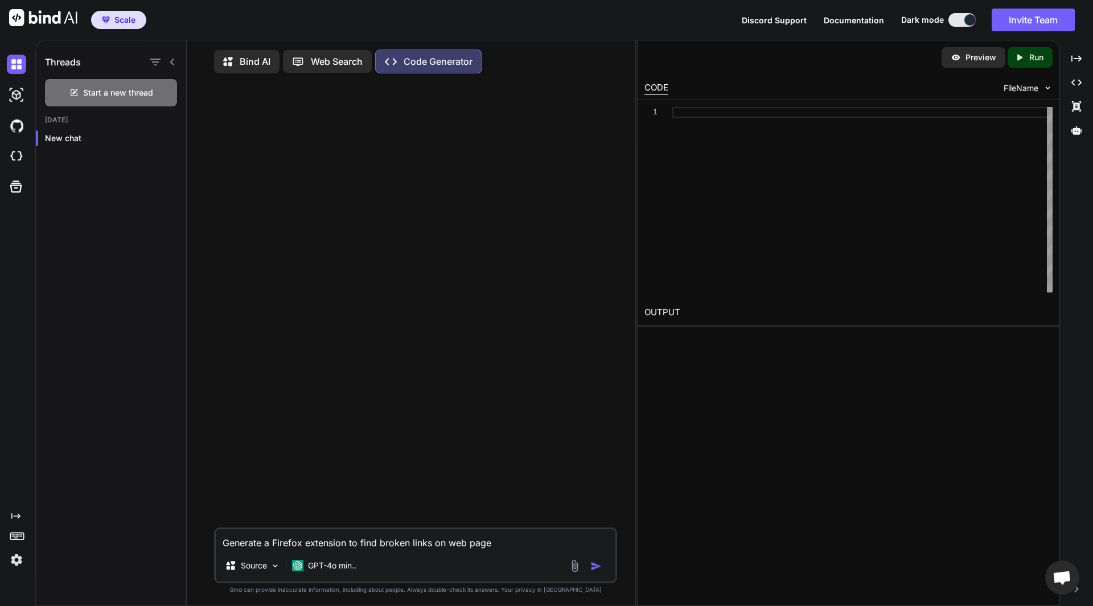
click at [508, 543] on textarea "Generate a Firefox extension to find broken links on web page" at bounding box center [415, 539] width 399 height 20
type textarea "x"
type textarea "Generate a Firefox extension to find broken links on web page"
type textarea "x"
type textarea "Generate a Firefox extension to find broken links on web page"
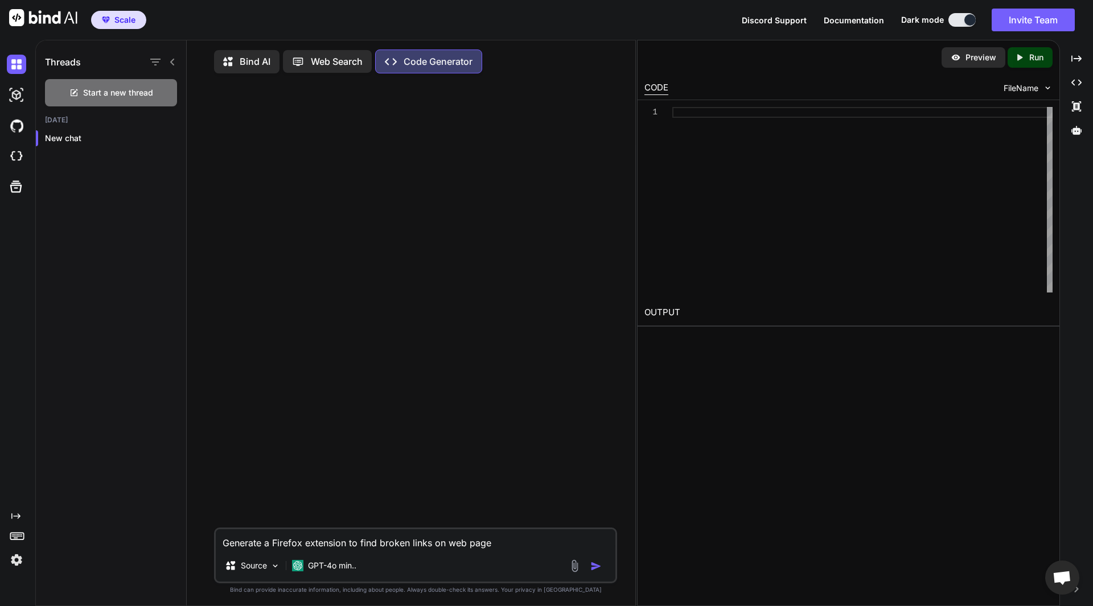
type textarea "x"
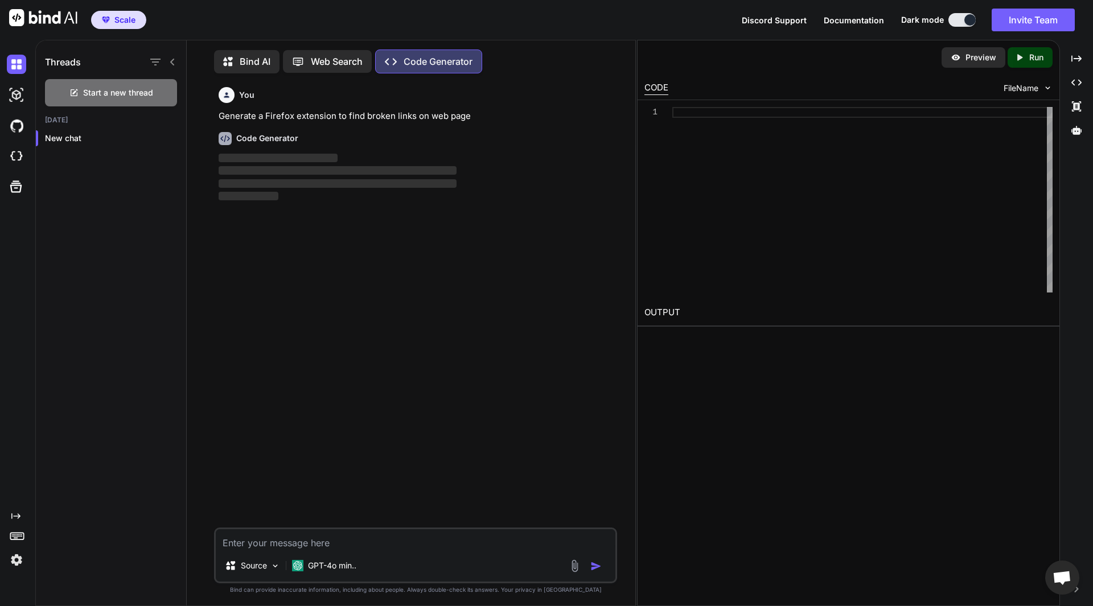
scroll to position [5, 0]
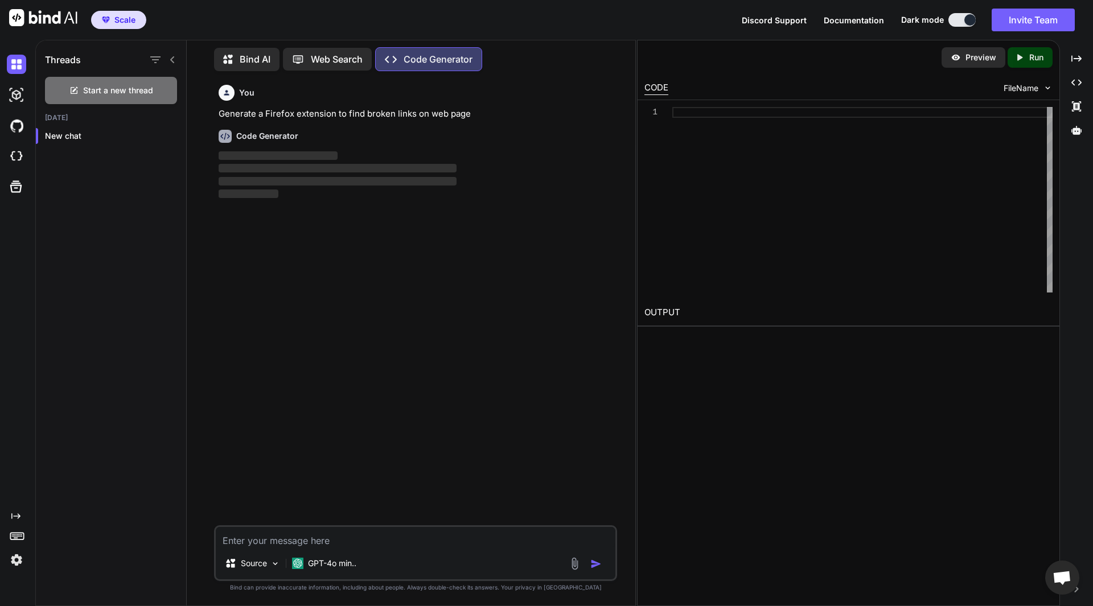
click at [483, 360] on div "You Generate a Firefox extension to find broken links on web page Code Generato…" at bounding box center [416, 302] width 401 height 445
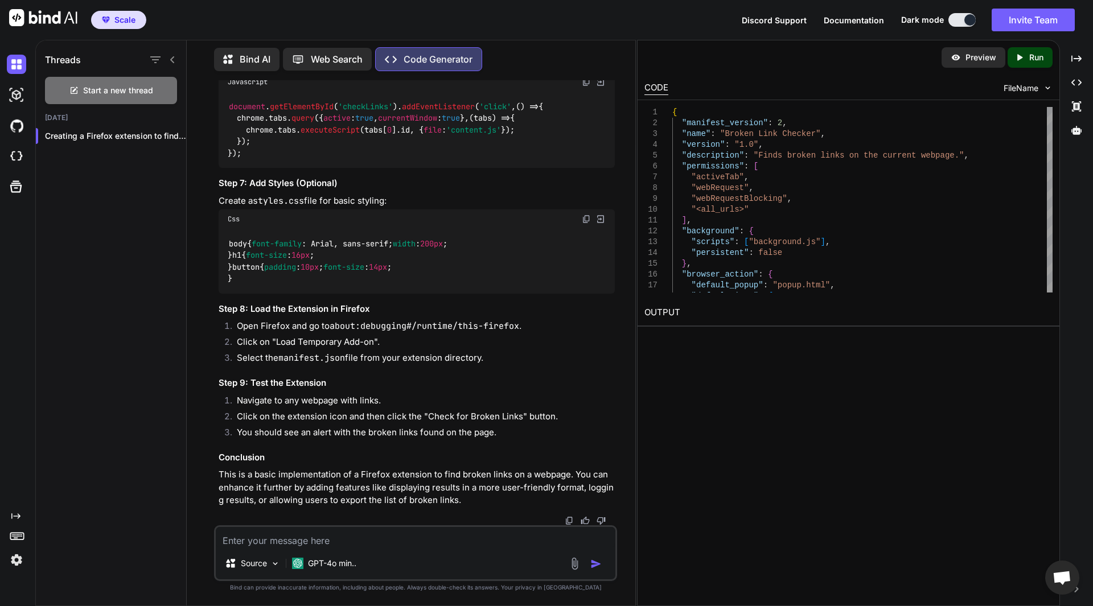
scroll to position [1620, 0]
click at [346, 561] on p "GPT-4o min.." at bounding box center [332, 563] width 48 height 11
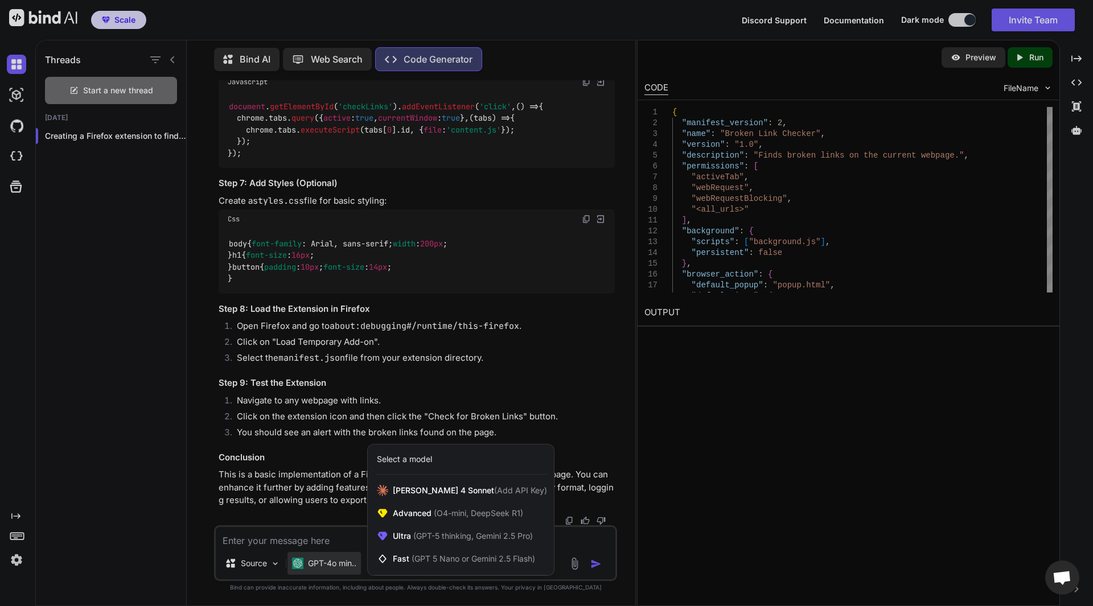
click at [769, 467] on div at bounding box center [546, 303] width 1093 height 606
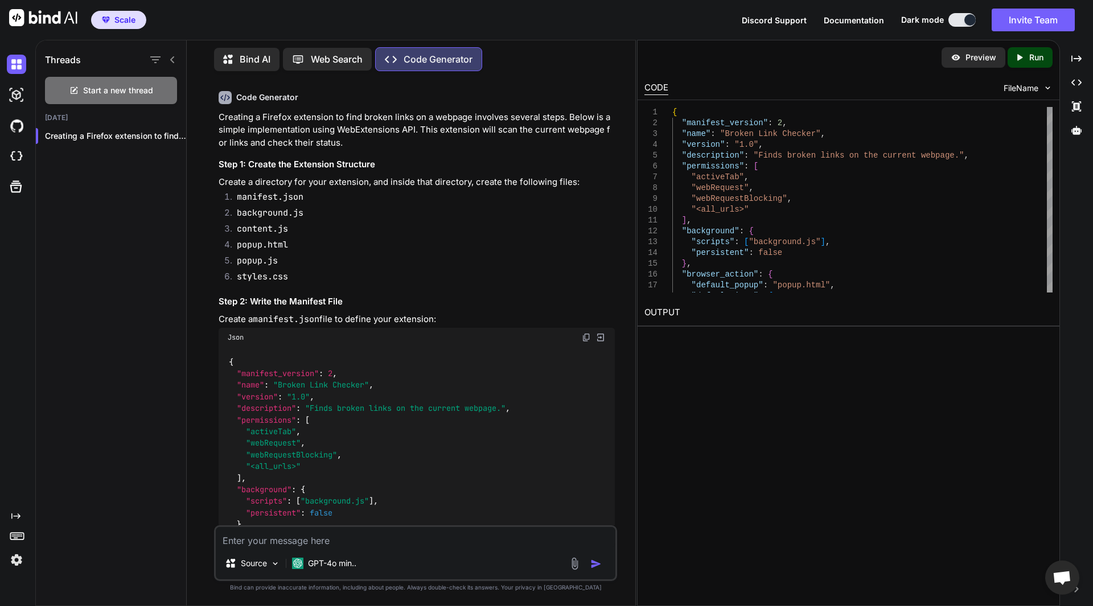
scroll to position [57, 0]
